Goal: Find specific page/section

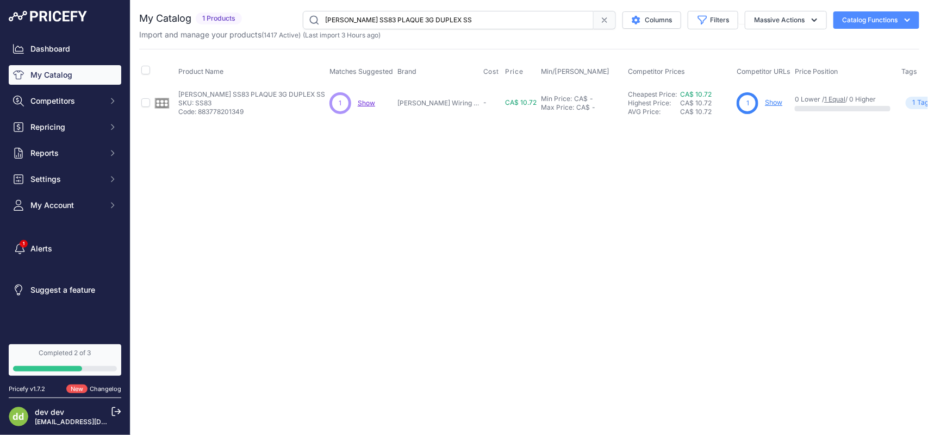
click at [382, 15] on input "[PERSON_NAME] SS83 PLAQUE 3G DUPLEX SS" at bounding box center [448, 20] width 291 height 18
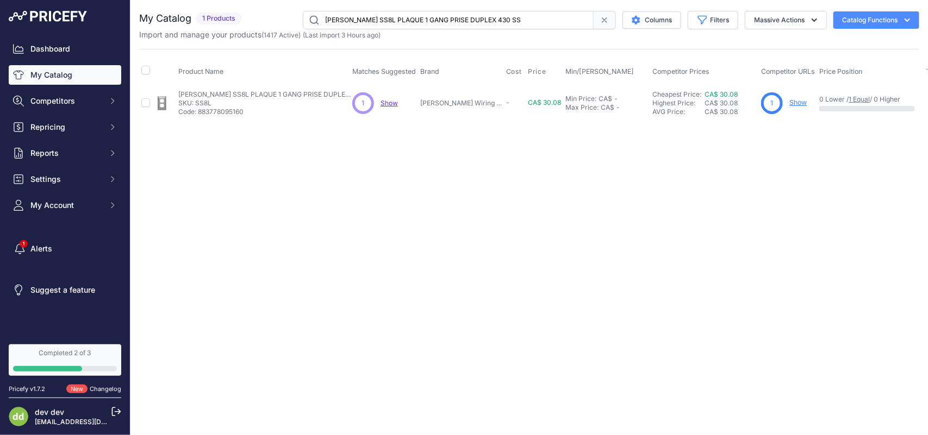
click at [394, 17] on input "[PERSON_NAME] SS8L PLAQUE 1 GANG PRISE DUPLEX 430 SS" at bounding box center [448, 20] width 291 height 18
paste input "IDEAL 774016 INTERR 15A 2P2D 120V"
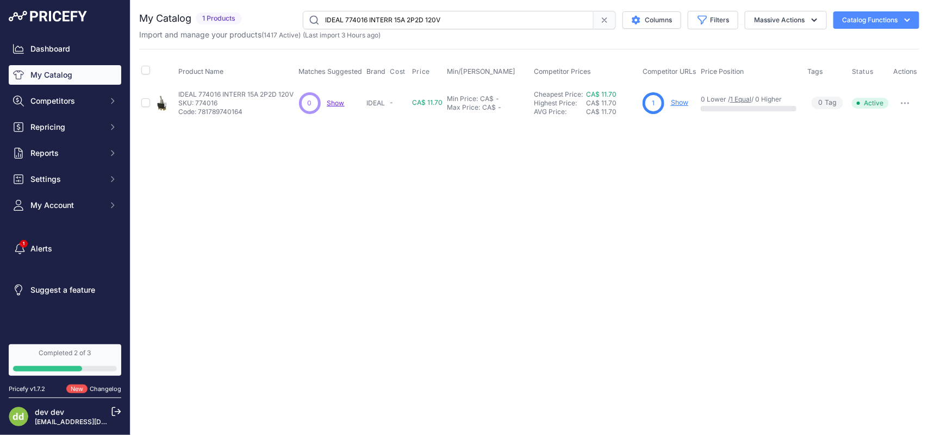
click at [403, 17] on input "IDEAL 774016 INTERR 15A 2P2D 120V" at bounding box center [448, 20] width 291 height 18
click at [417, 20] on input "IDEAL 774016 INTERR 15A 2P2D 120V" at bounding box center [448, 20] width 291 height 18
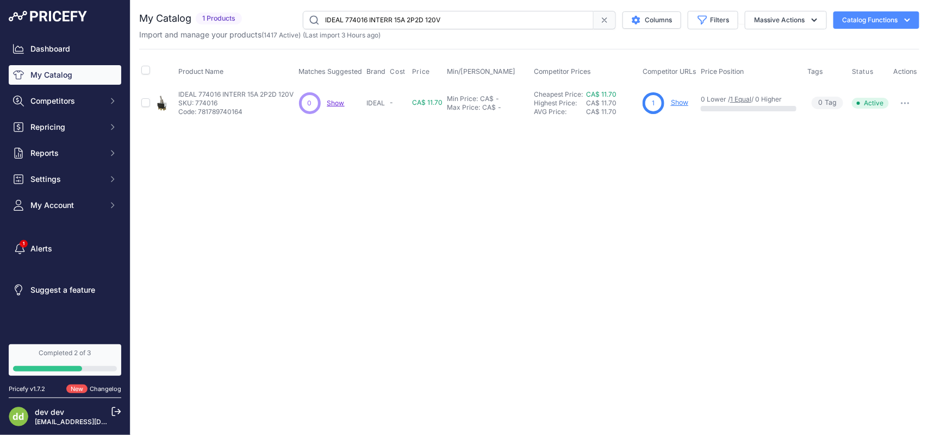
click at [417, 20] on input "IDEAL 774016 INTERR 15A 2P2D 120V" at bounding box center [448, 20] width 291 height 18
paste input "20 CAPUCHON SOUPLE INTERRBASCULE(2)"
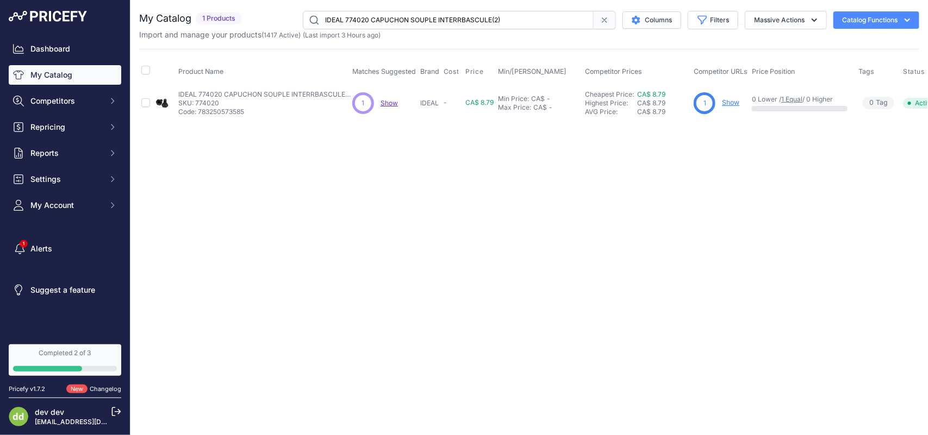
click at [400, 17] on input "IDEAL 774020 CAPUCHON SOUPLE INTERRBASCULE(2)" at bounding box center [448, 20] width 291 height 18
paste input "37 INTERR REMPL 3VIT CHAINE"
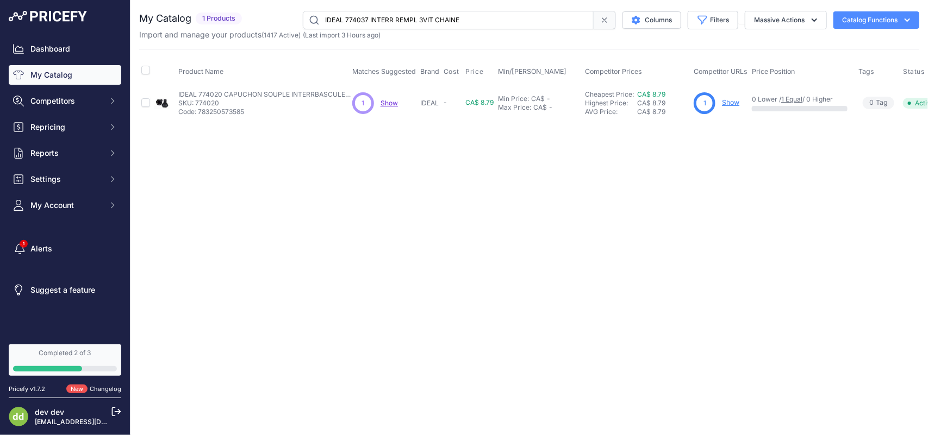
type input "IDEAL 774037 INTERR REMPL 3VIT CHAINE"
